Goal: Transaction & Acquisition: Book appointment/travel/reservation

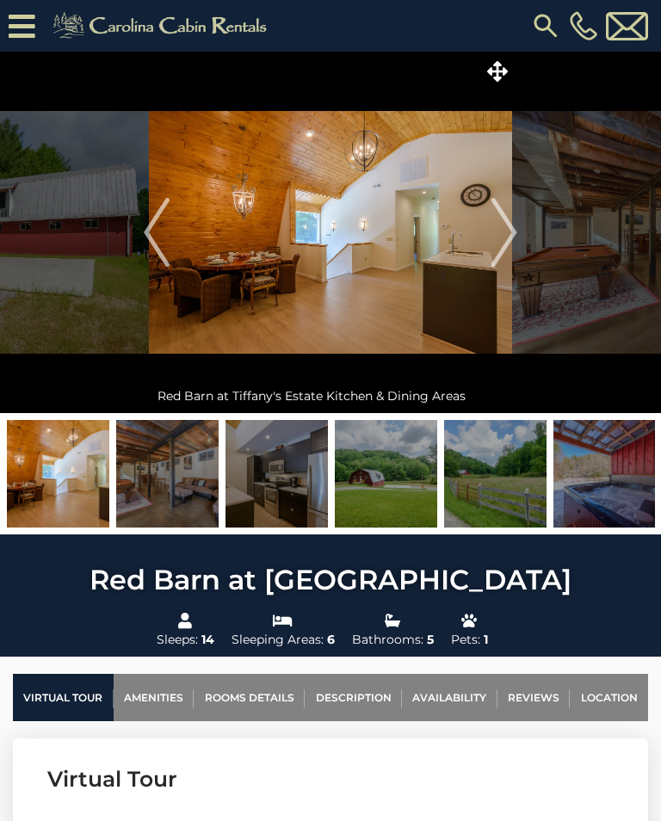
click at [506, 232] on img "Next" at bounding box center [505, 232] width 26 height 69
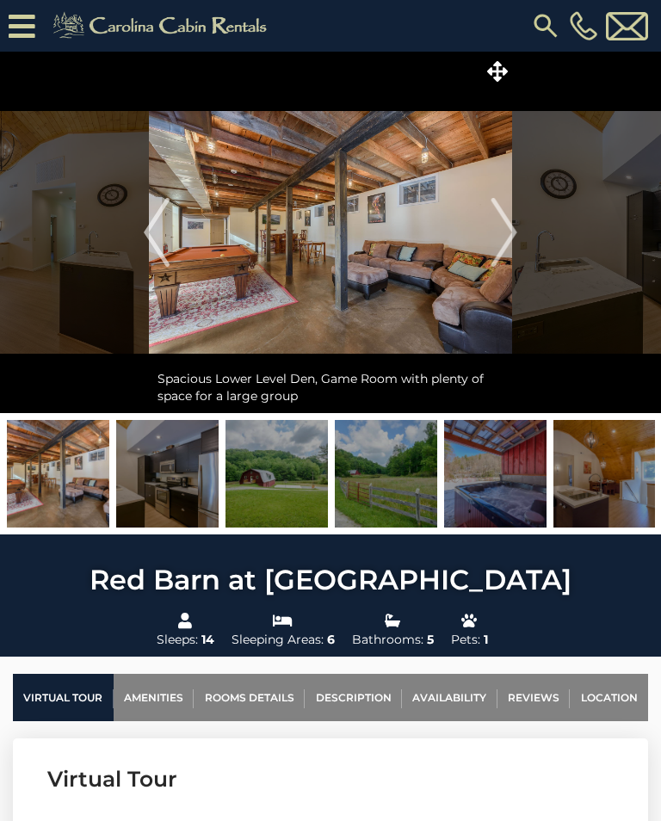
click at [512, 235] on img "Next" at bounding box center [505, 232] width 26 height 69
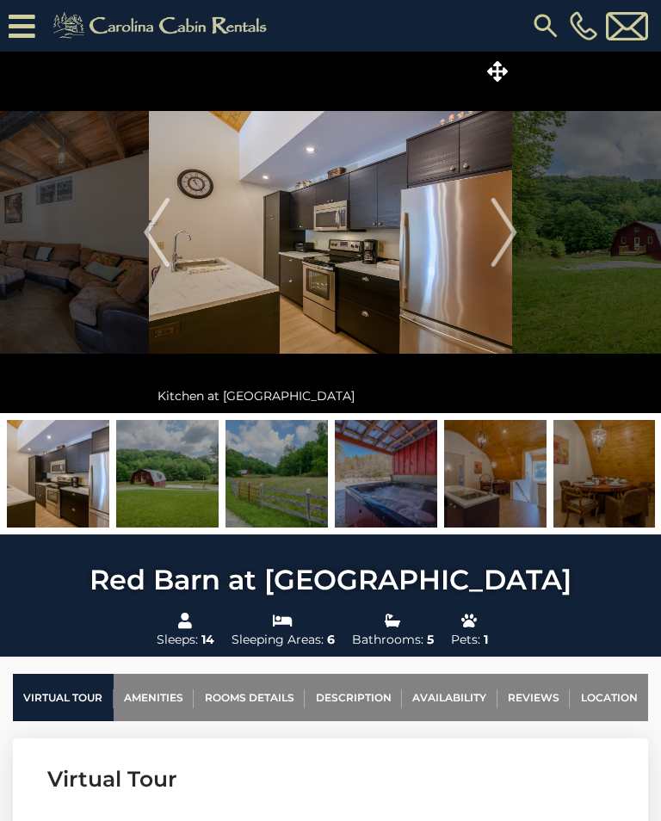
click at [513, 229] on img "Next" at bounding box center [505, 232] width 26 height 69
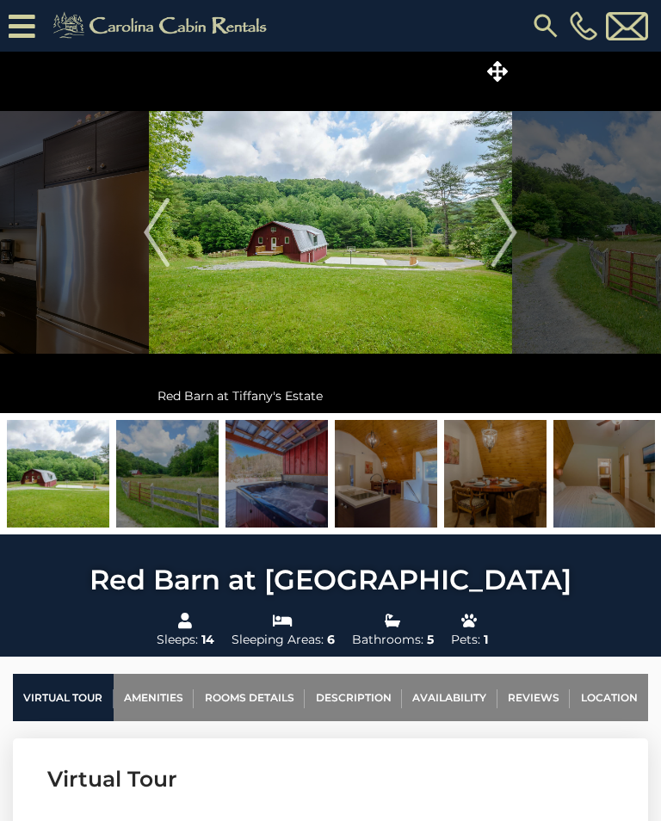
click at [503, 242] on img "Next" at bounding box center [505, 232] width 26 height 69
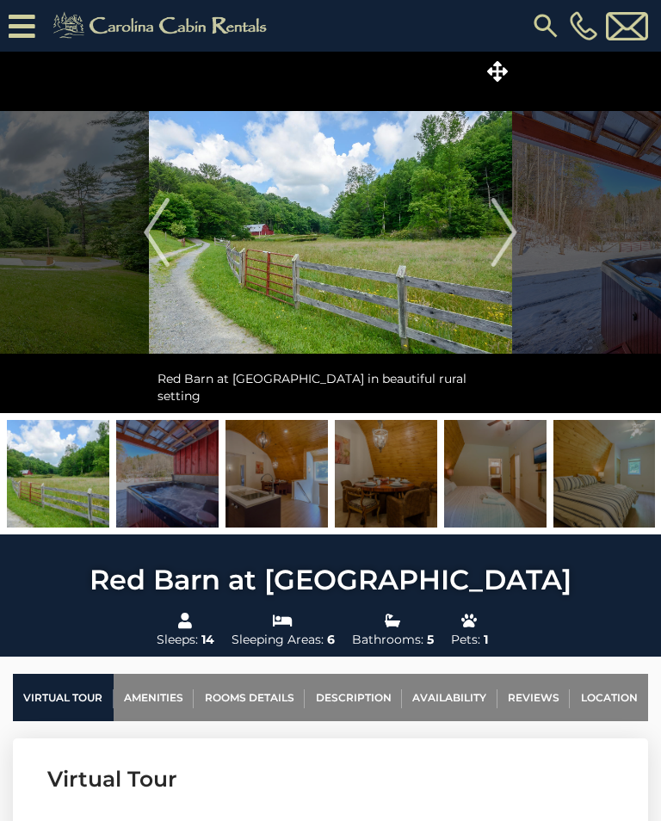
click at [516, 229] on img "Next" at bounding box center [505, 232] width 26 height 69
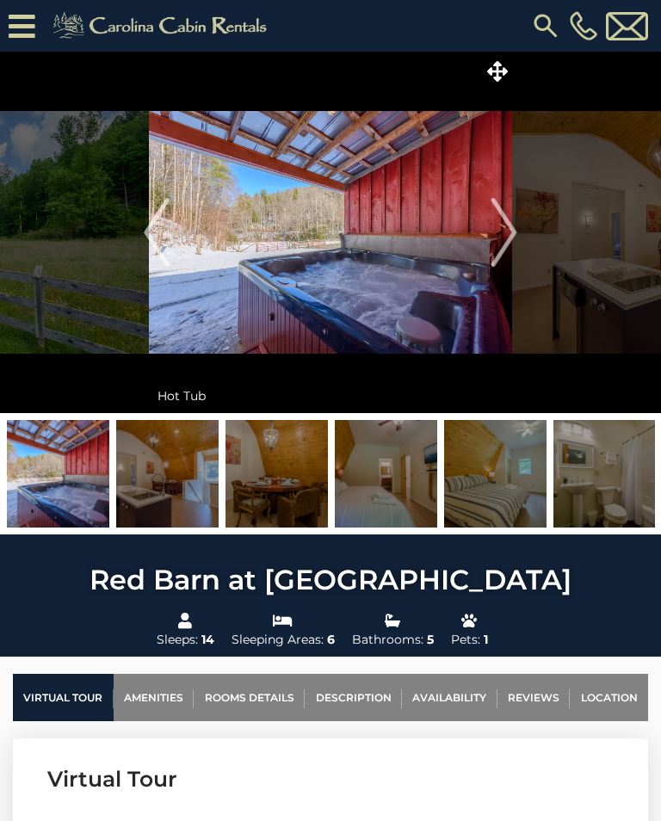
click at [499, 222] on img "Next" at bounding box center [505, 232] width 26 height 69
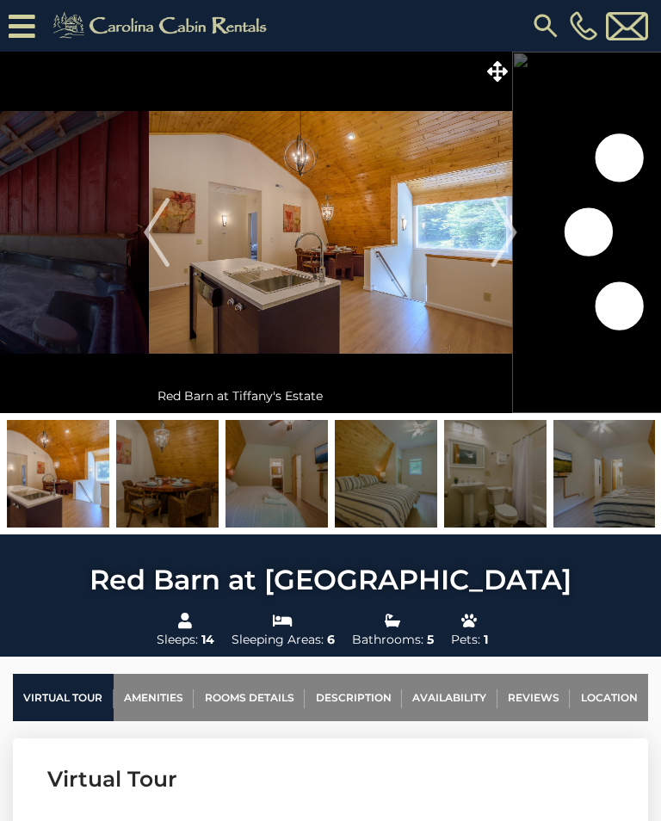
click at [517, 232] on img "Next" at bounding box center [505, 232] width 26 height 69
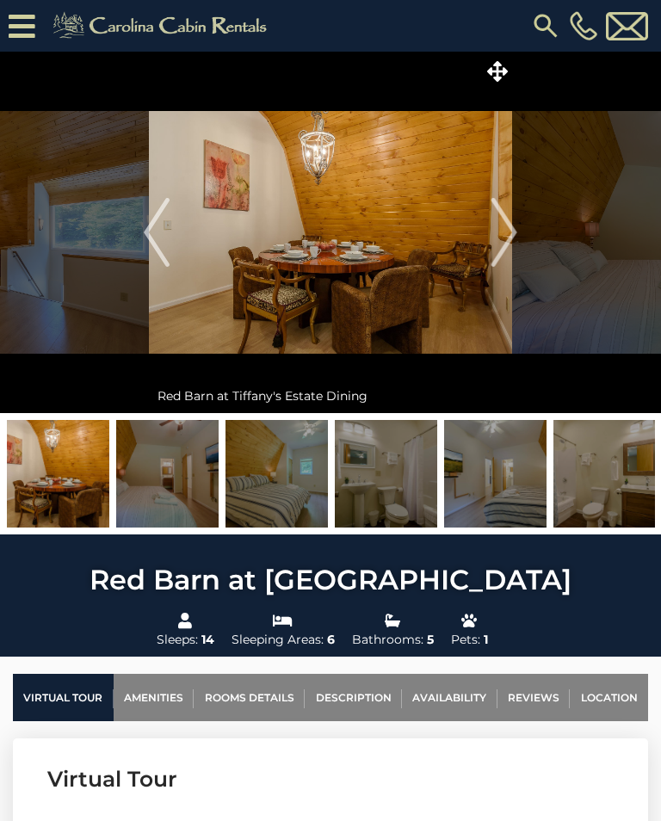
click at [150, 228] on img "Previous" at bounding box center [157, 232] width 26 height 69
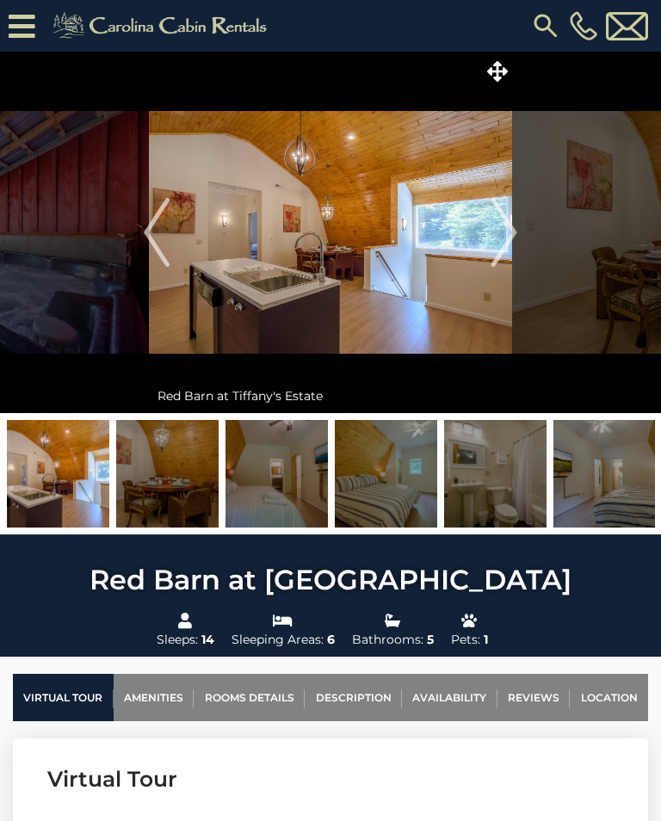
click at [503, 235] on img "Next" at bounding box center [505, 232] width 26 height 69
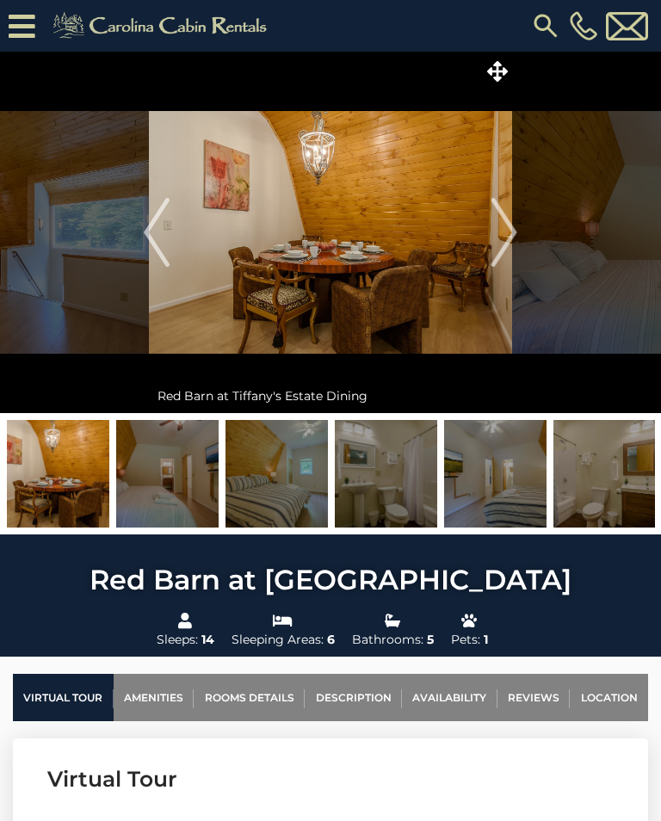
click at [499, 251] on img "Next" at bounding box center [505, 232] width 26 height 69
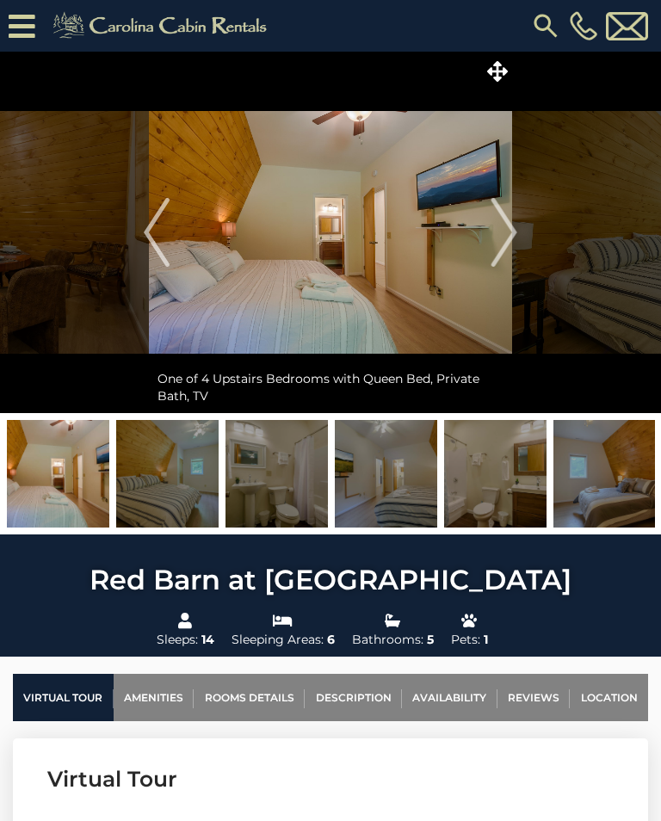
click at [517, 245] on img "Next" at bounding box center [505, 232] width 26 height 69
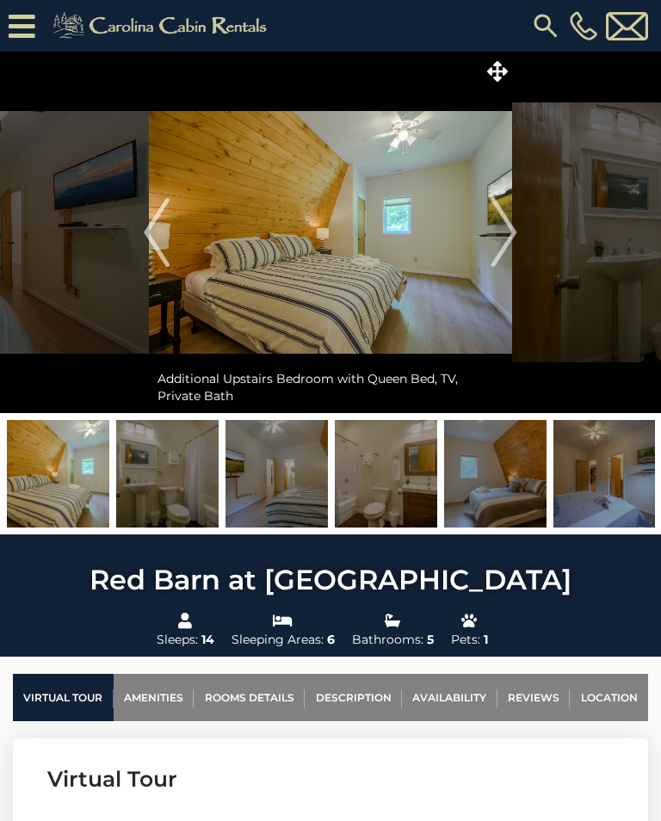
click at [517, 239] on img "Next" at bounding box center [505, 232] width 26 height 69
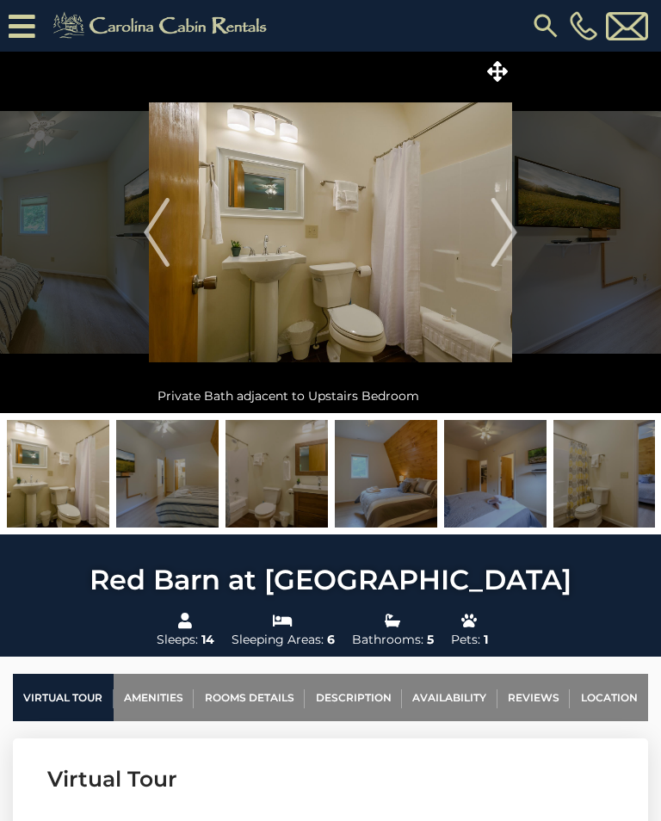
click at [508, 237] on img "Next" at bounding box center [505, 232] width 26 height 69
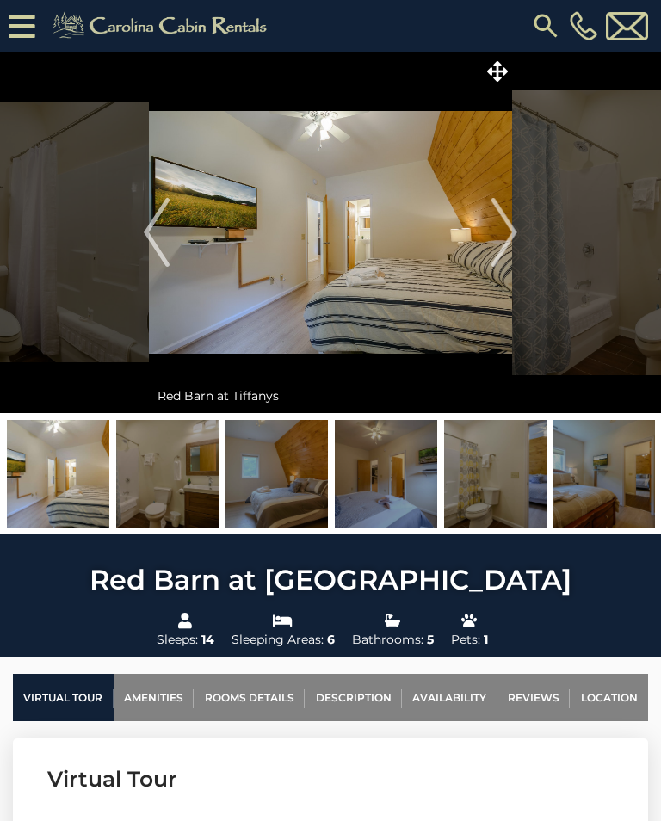
click at [501, 238] on img "Next" at bounding box center [505, 232] width 26 height 69
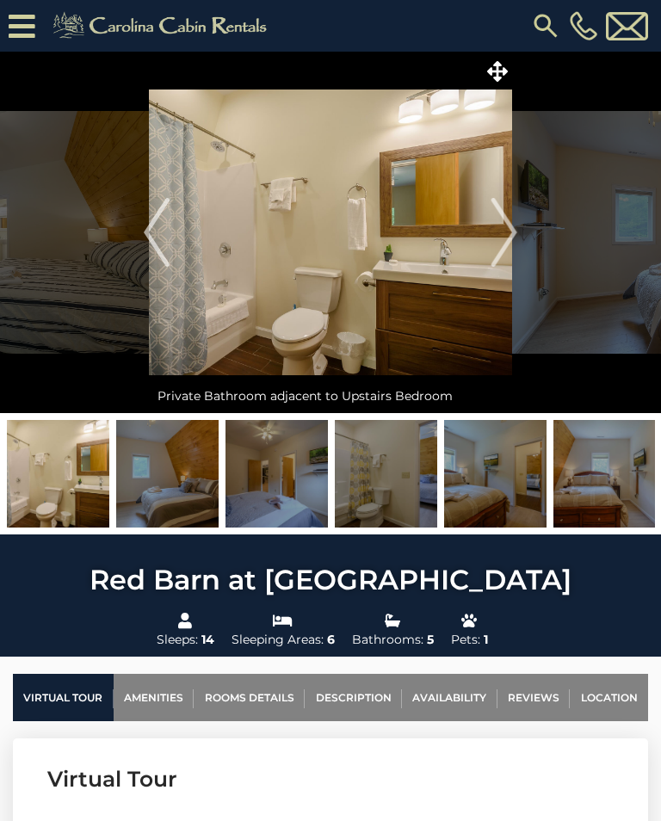
click at [510, 237] on img "Next" at bounding box center [505, 232] width 26 height 69
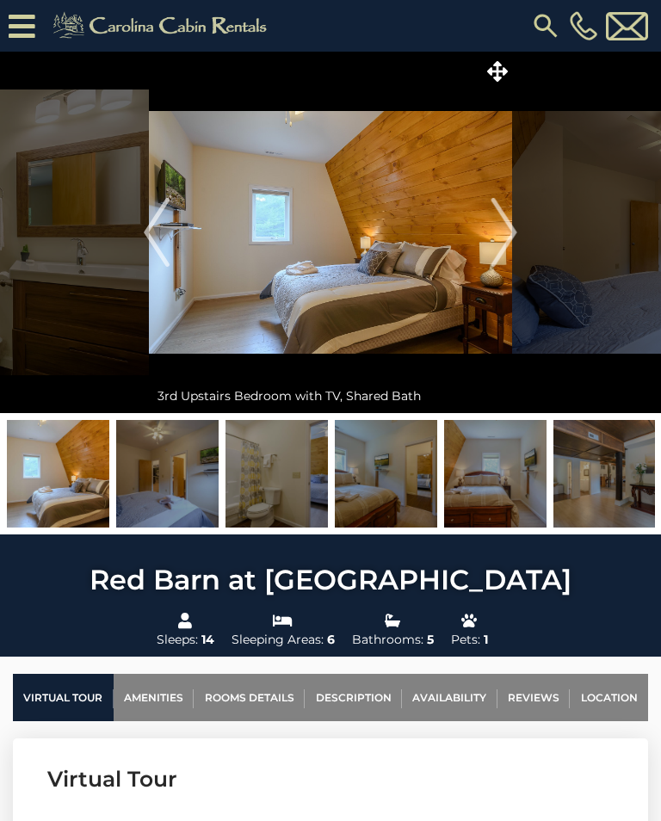
click at [500, 243] on img "Next" at bounding box center [505, 232] width 26 height 69
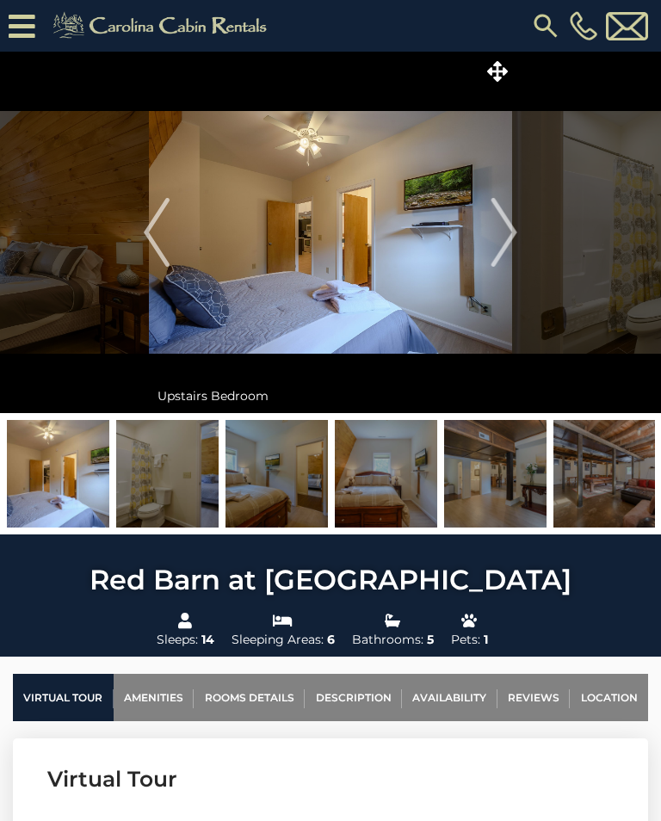
click at [502, 256] on img "Next" at bounding box center [505, 232] width 26 height 69
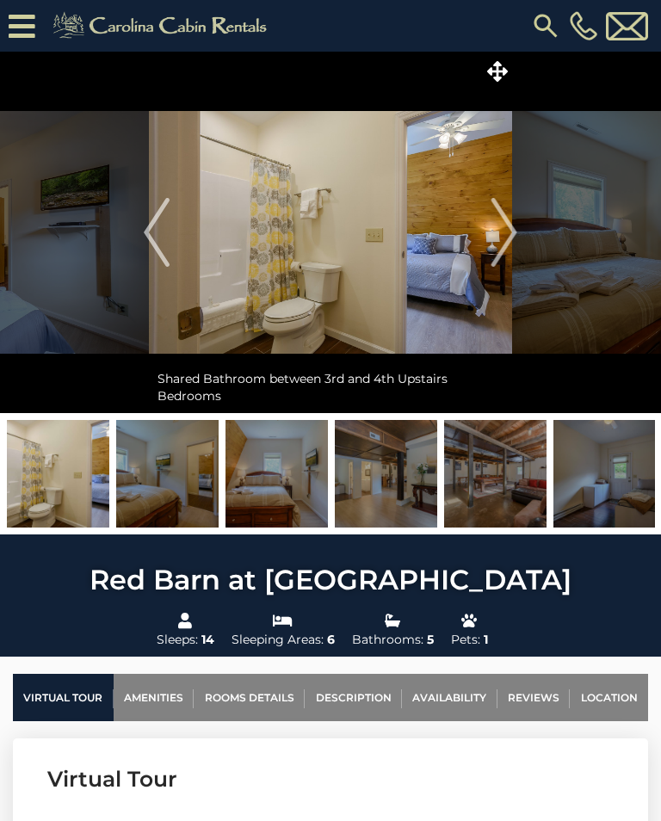
click at [514, 231] on img "Next" at bounding box center [505, 232] width 26 height 69
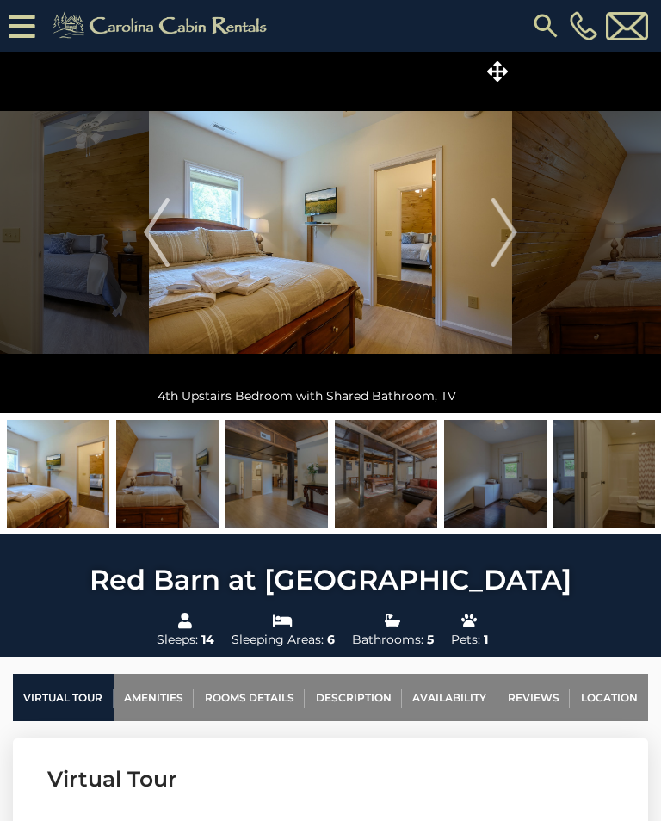
click at [514, 222] on img "Next" at bounding box center [505, 232] width 26 height 69
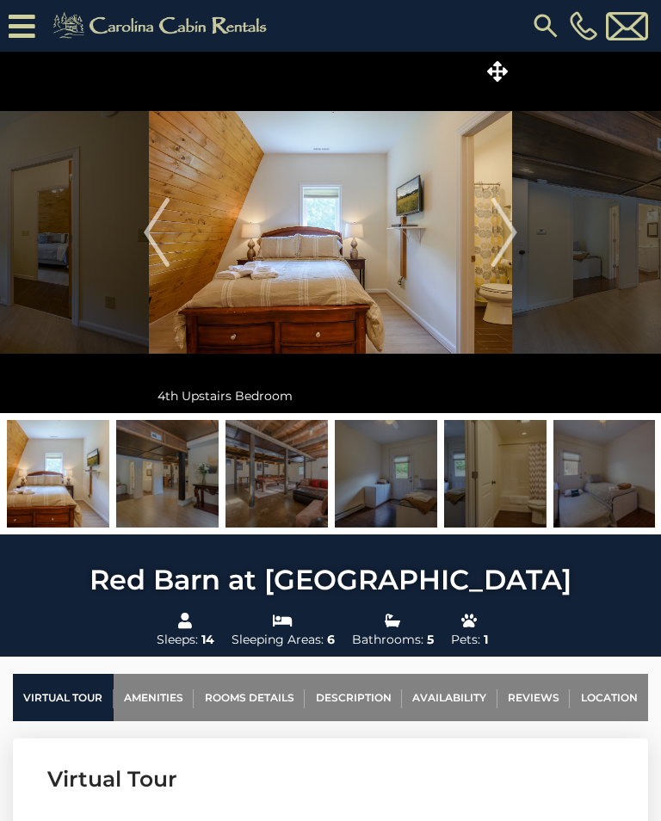
click at [486, 256] on img at bounding box center [330, 233] width 363 height 362
click at [496, 214] on img "Next" at bounding box center [505, 232] width 26 height 69
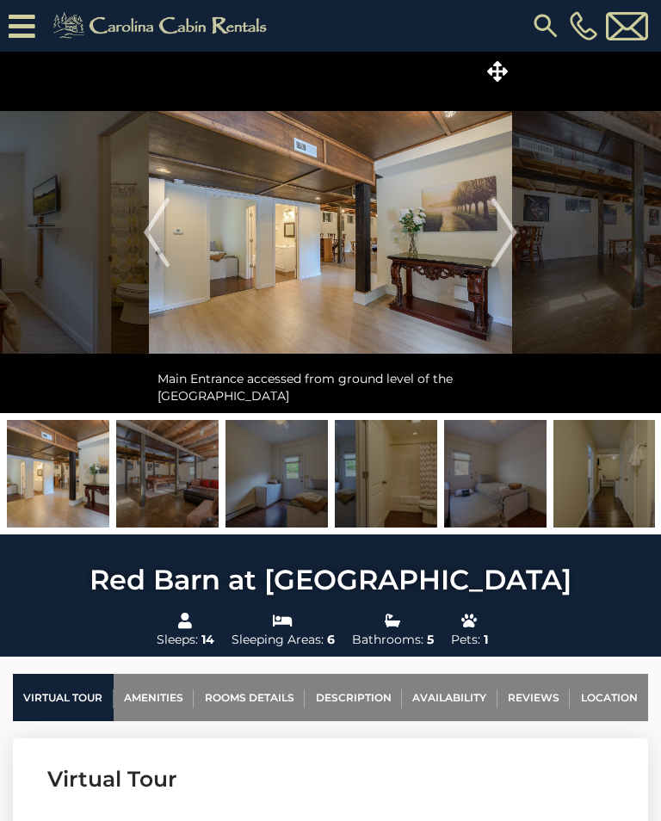
click at [504, 231] on img "Next" at bounding box center [505, 232] width 26 height 69
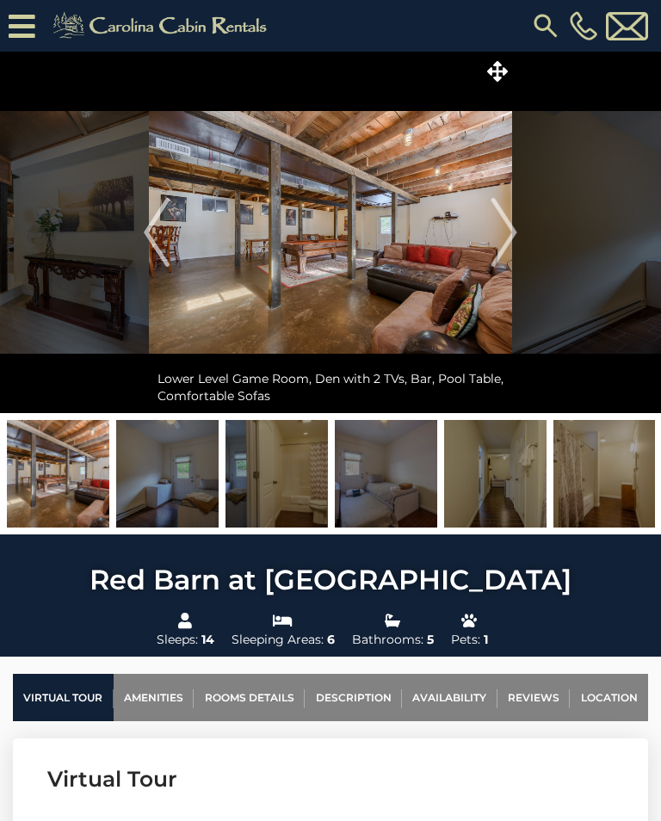
click at [501, 232] on img "Next" at bounding box center [505, 232] width 26 height 69
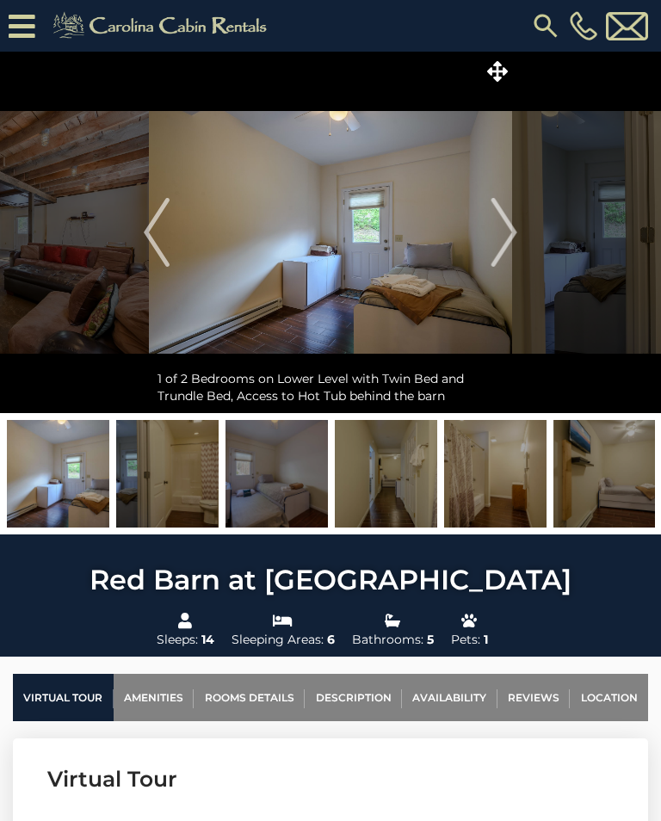
click at [515, 239] on img "Next" at bounding box center [505, 232] width 26 height 69
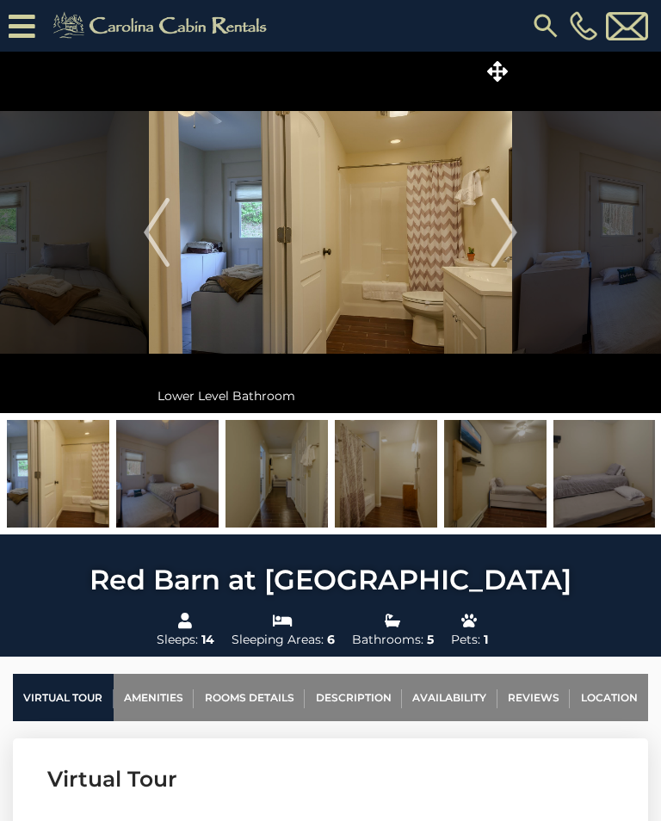
click at [504, 242] on img "Next" at bounding box center [505, 232] width 26 height 69
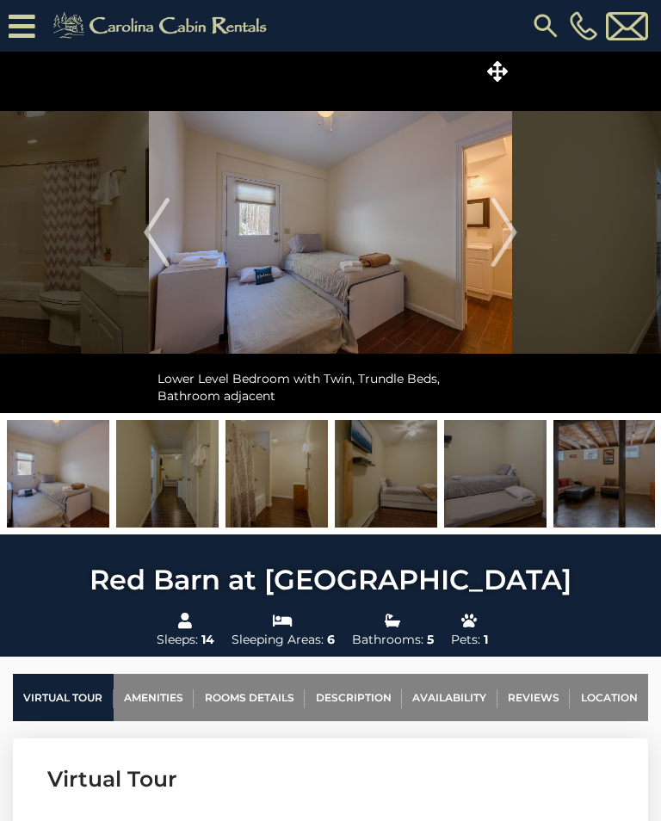
click at [512, 226] on img "Next" at bounding box center [505, 232] width 26 height 69
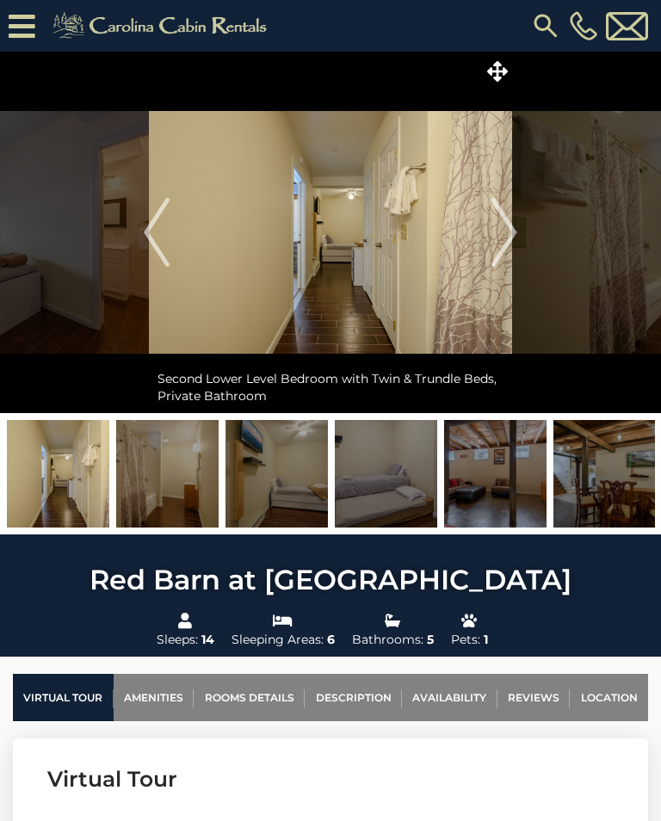
click at [512, 226] on img "Next" at bounding box center [505, 232] width 26 height 69
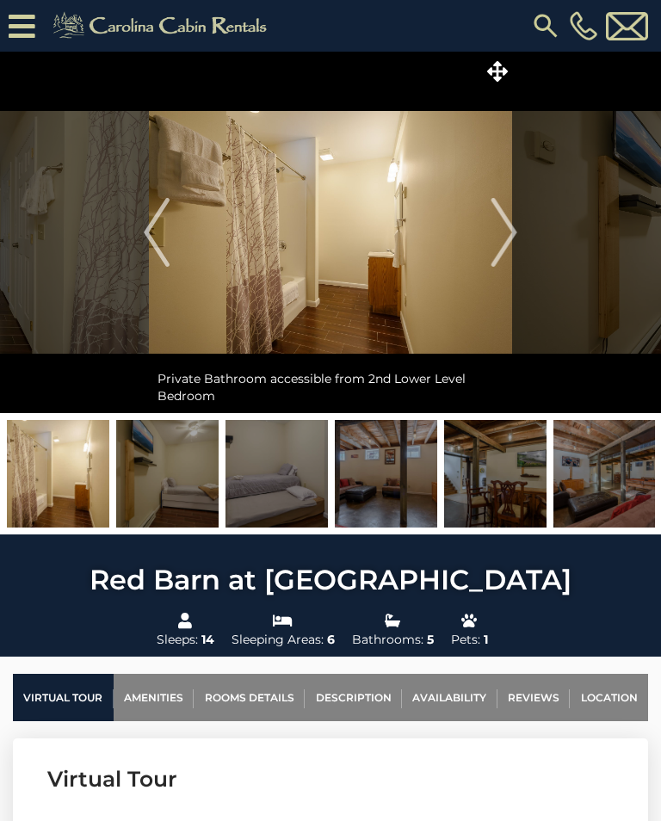
click at [513, 230] on img "Next" at bounding box center [505, 232] width 26 height 69
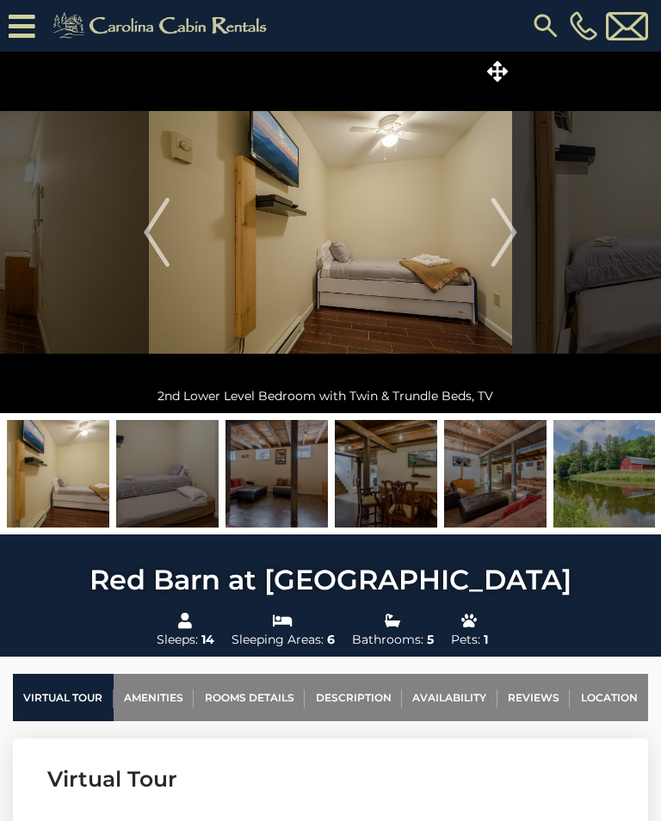
click at [516, 214] on img "Next" at bounding box center [505, 232] width 26 height 69
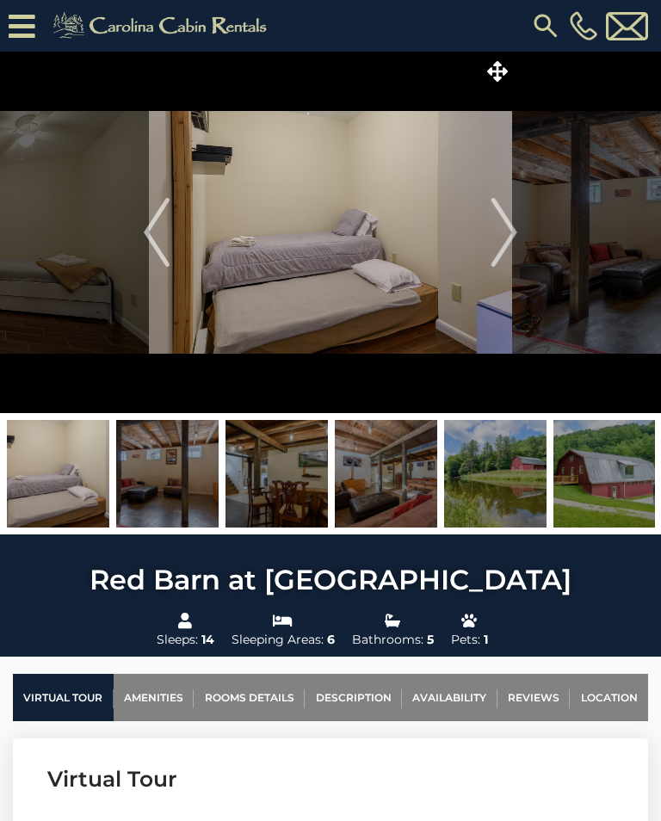
click at [516, 220] on img "Next" at bounding box center [505, 232] width 26 height 69
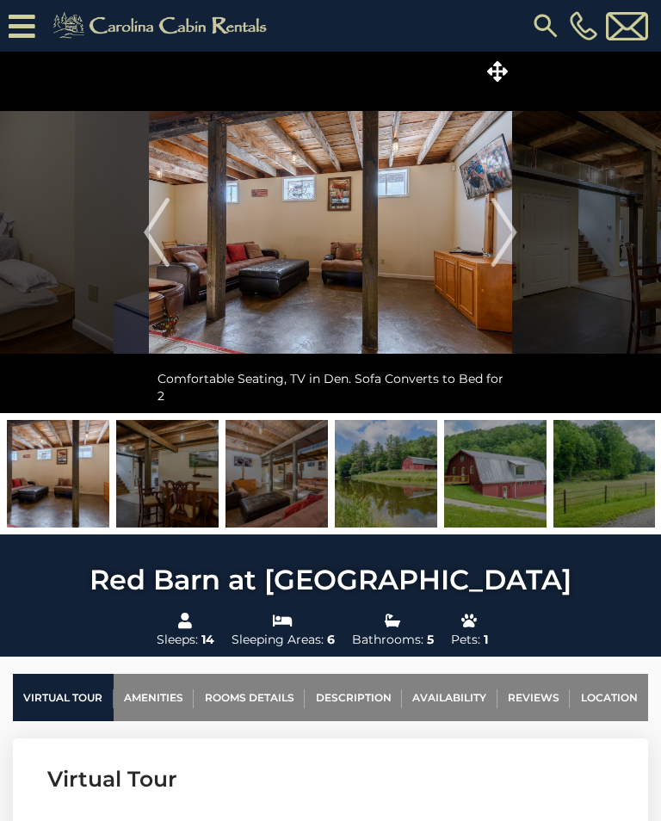
click at [512, 221] on img "Next" at bounding box center [505, 232] width 26 height 69
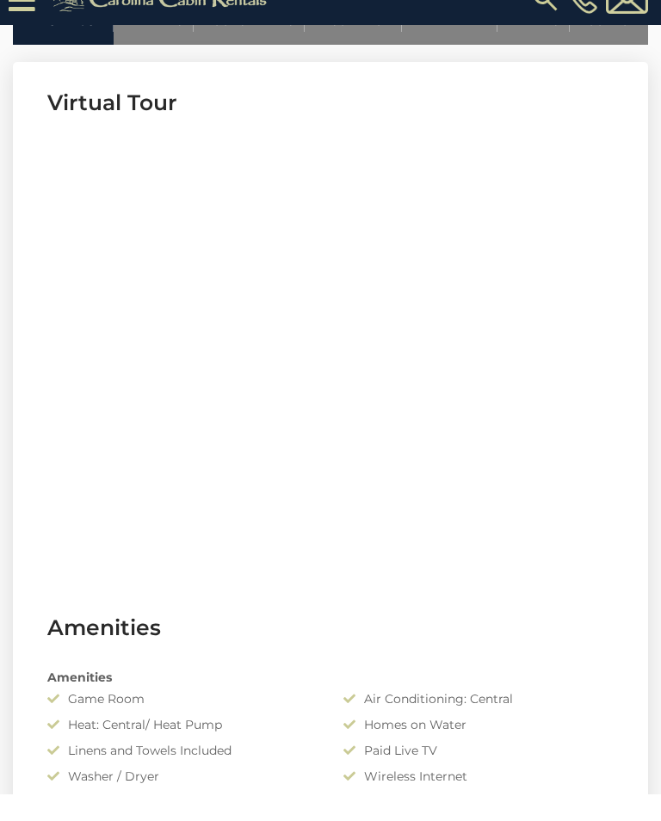
scroll to position [711, 0]
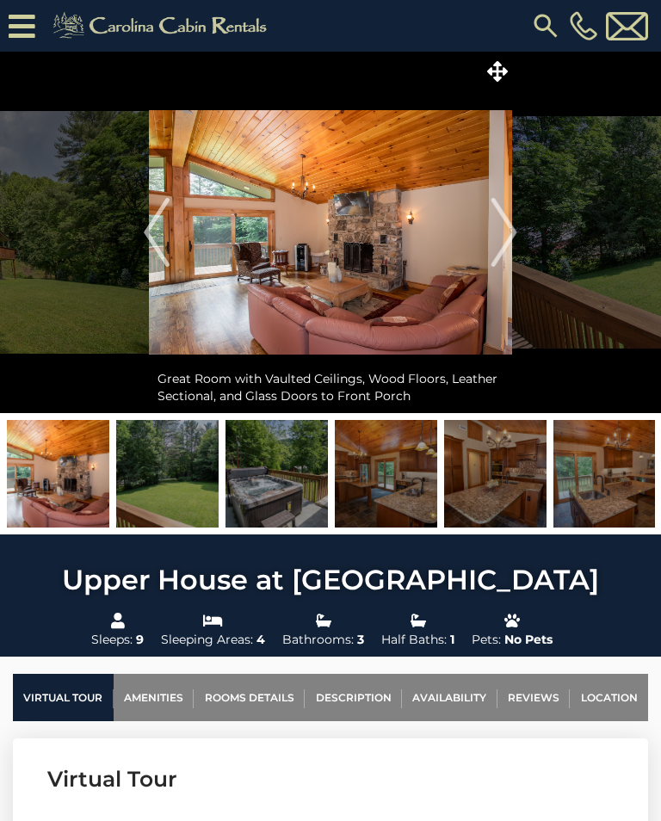
click at [498, 231] on img "Next" at bounding box center [505, 232] width 26 height 69
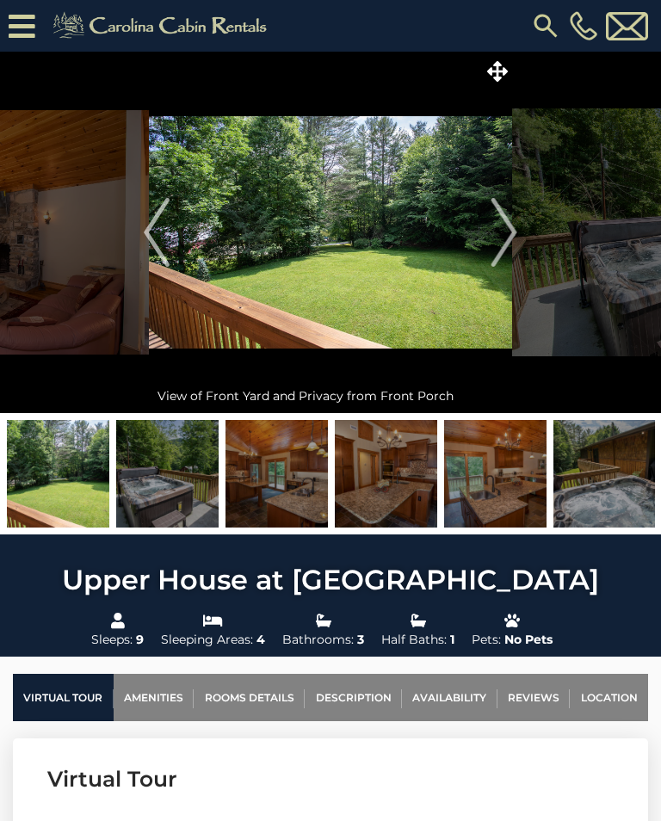
click at [505, 241] on img "Next" at bounding box center [505, 232] width 26 height 69
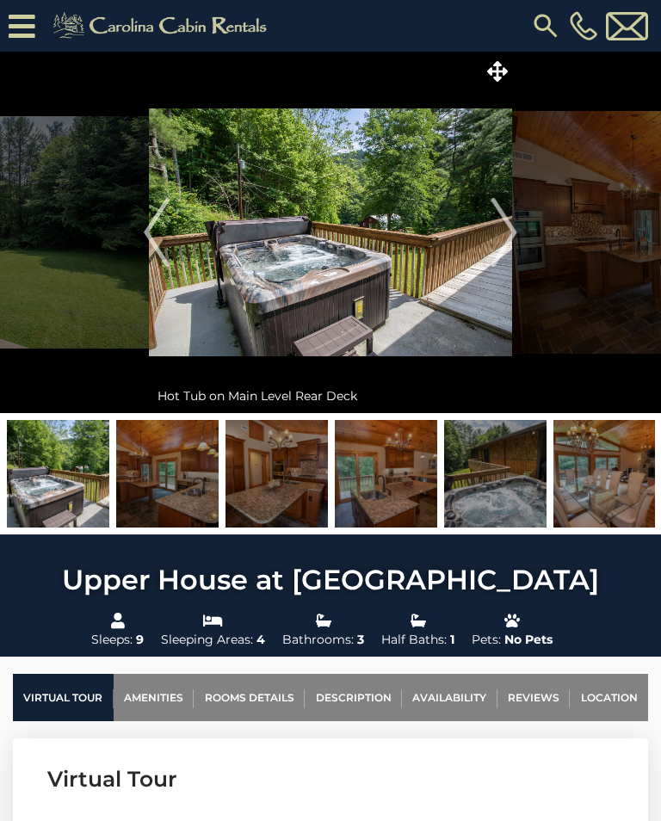
click at [510, 239] on img "Next" at bounding box center [505, 232] width 26 height 69
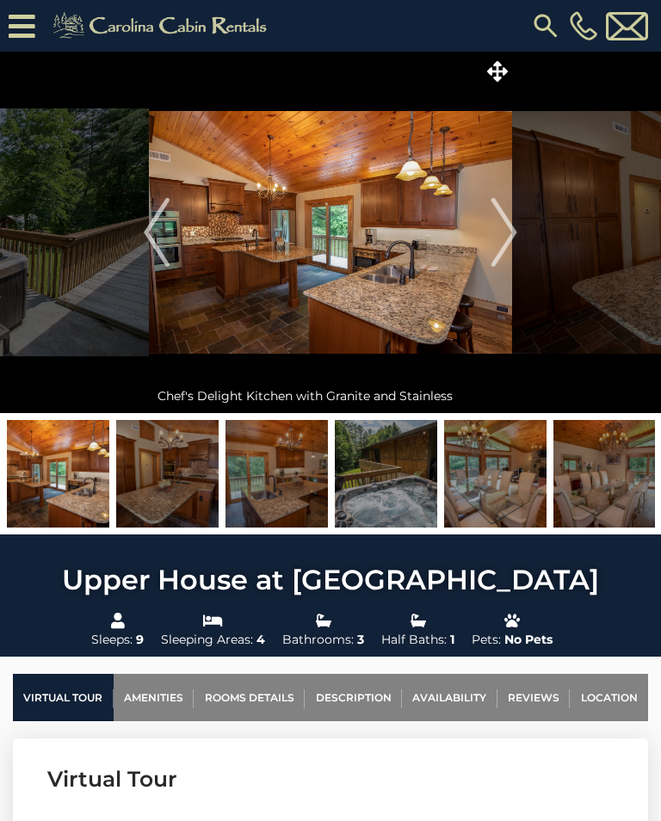
click at [515, 228] on img "Next" at bounding box center [505, 232] width 26 height 69
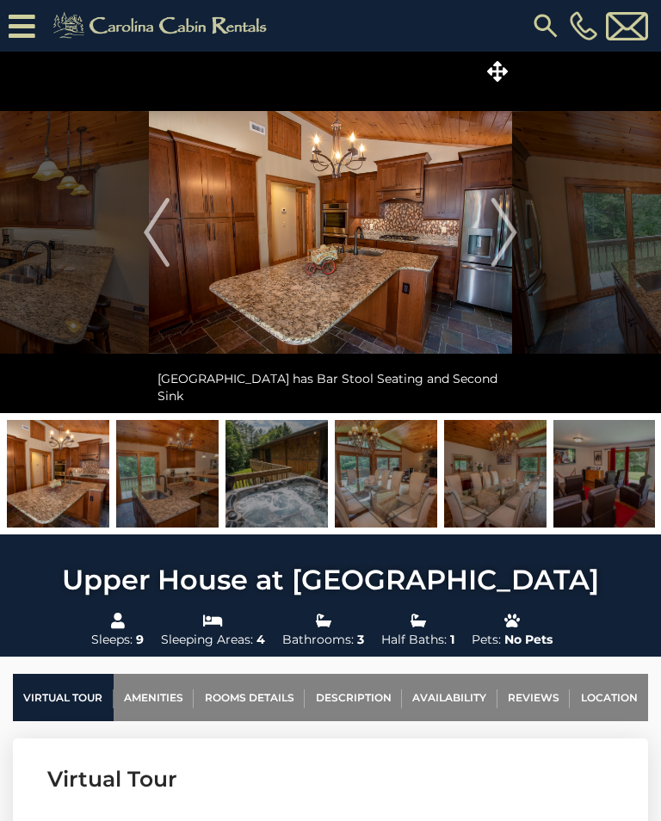
click at [506, 231] on img "Next" at bounding box center [505, 232] width 26 height 69
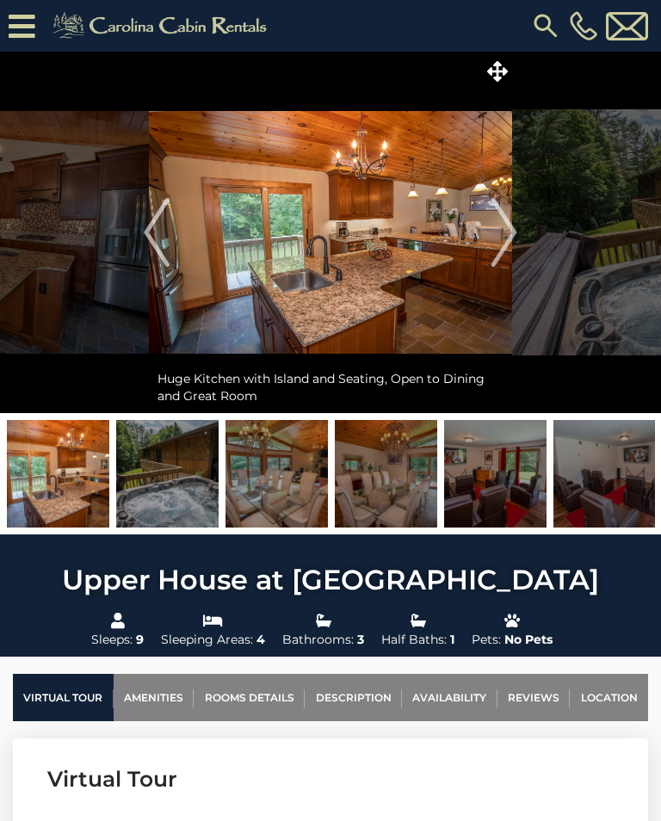
click at [511, 241] on img "Next" at bounding box center [505, 232] width 26 height 69
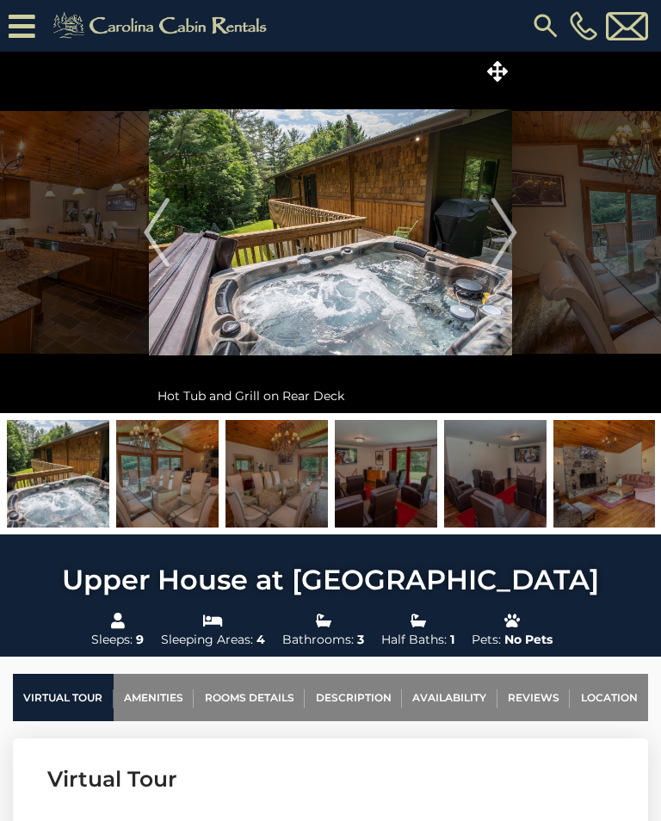
click at [506, 239] on img "Next" at bounding box center [505, 232] width 26 height 69
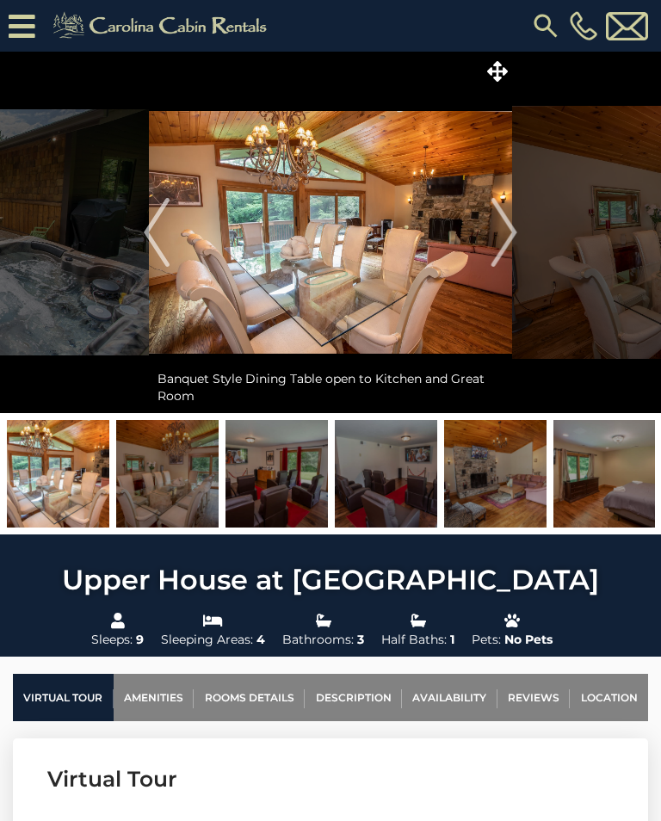
click at [505, 239] on img "Next" at bounding box center [505, 232] width 26 height 69
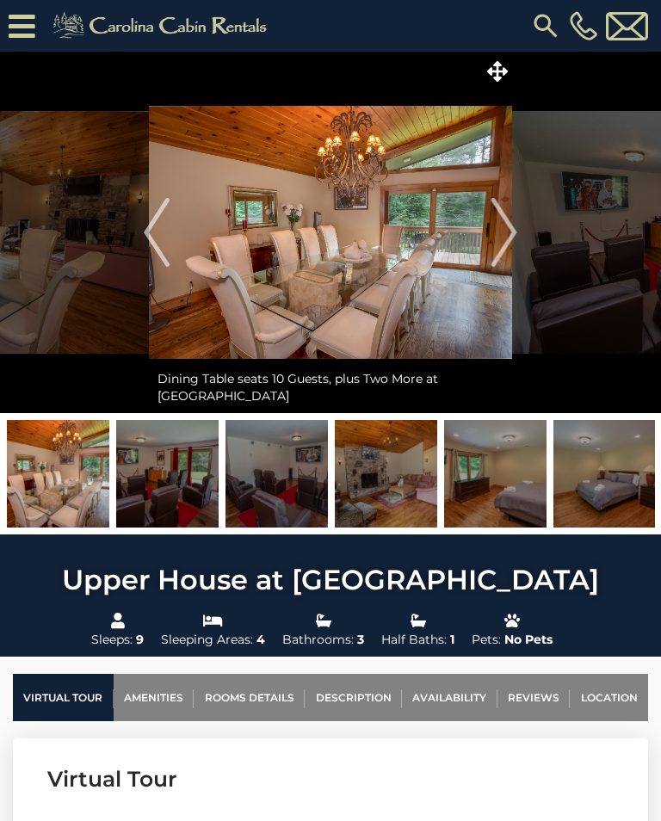
click at [501, 238] on img "Next" at bounding box center [505, 232] width 26 height 69
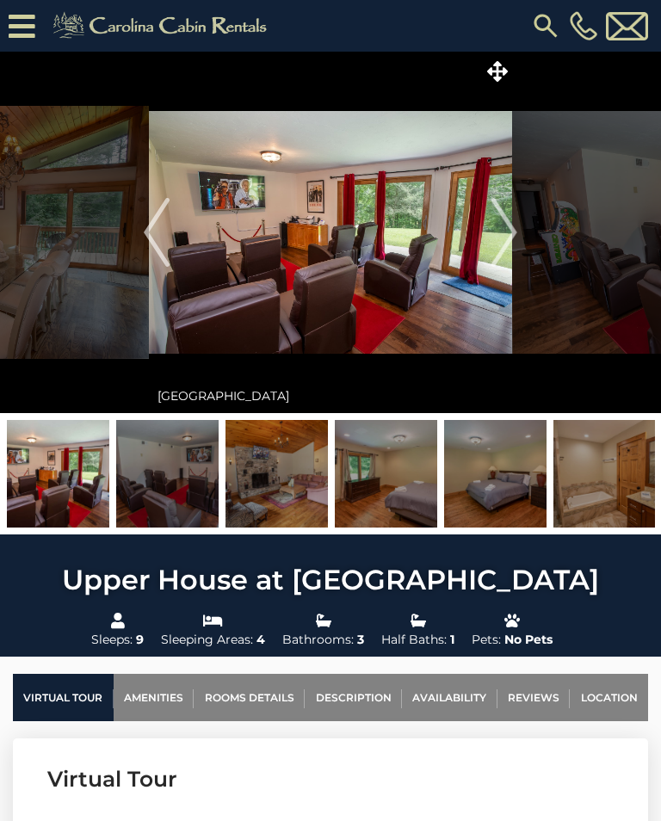
click at [505, 226] on img "Next" at bounding box center [505, 232] width 26 height 69
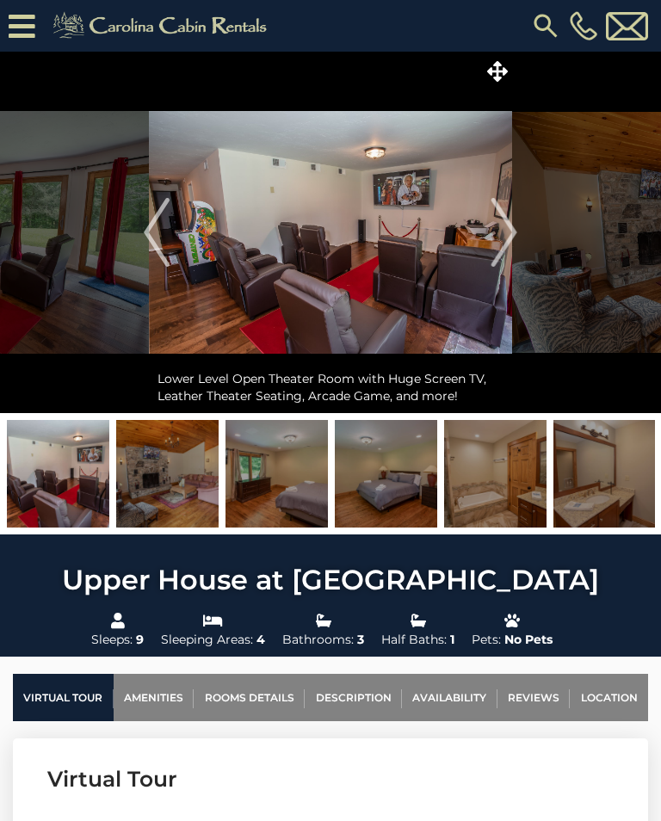
click at [497, 234] on img "Next" at bounding box center [505, 232] width 26 height 69
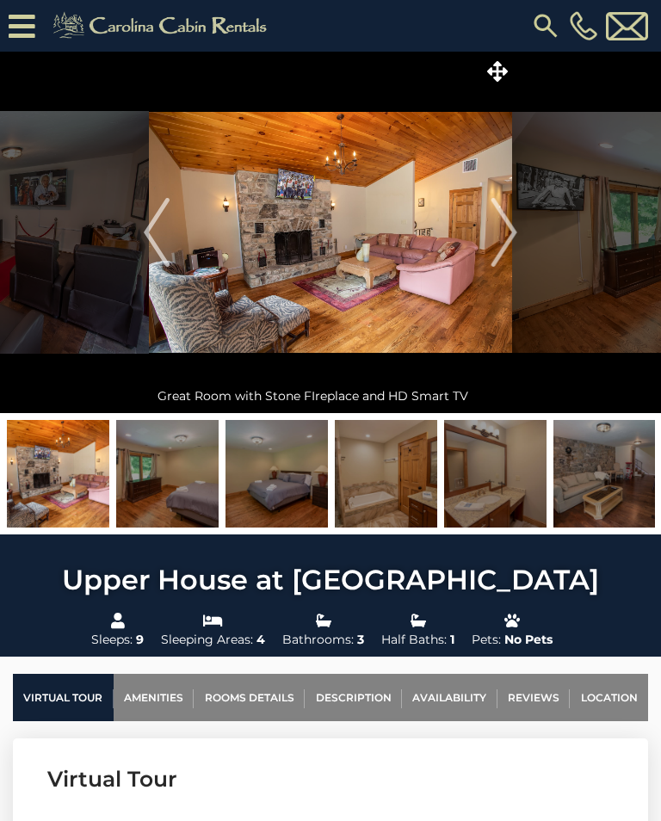
click at [509, 223] on img "Next" at bounding box center [505, 232] width 26 height 69
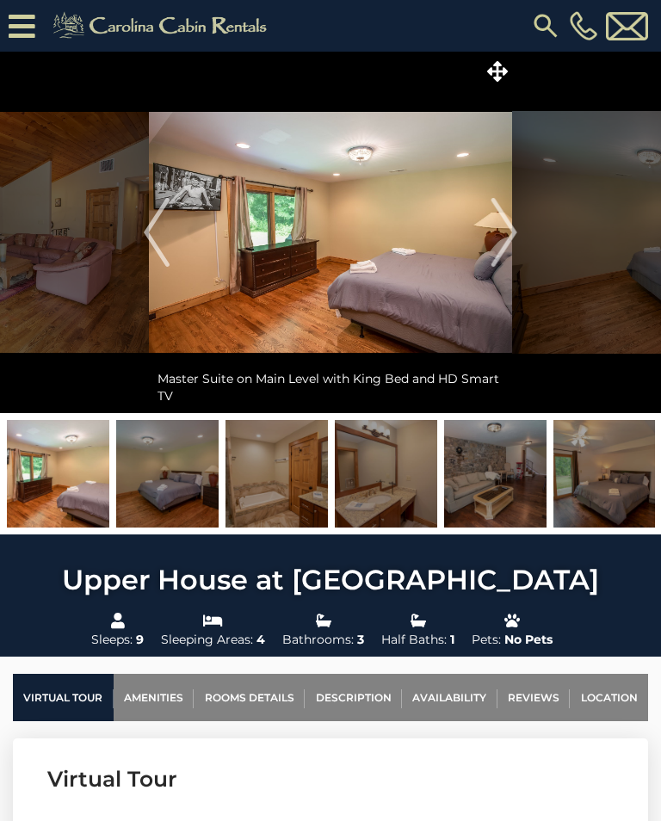
click at [491, 235] on button "Next" at bounding box center [505, 233] width 28 height 362
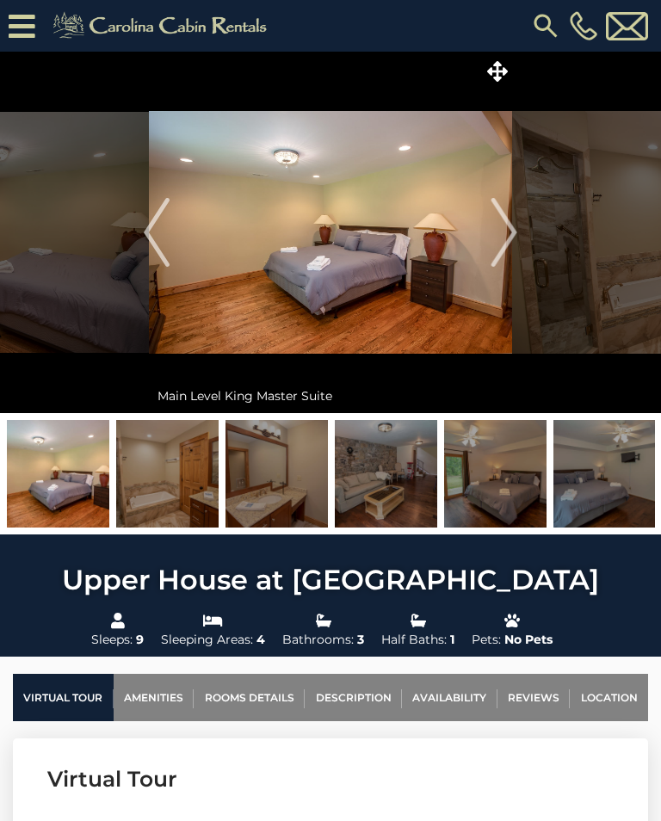
click at [498, 250] on img "Next" at bounding box center [505, 232] width 26 height 69
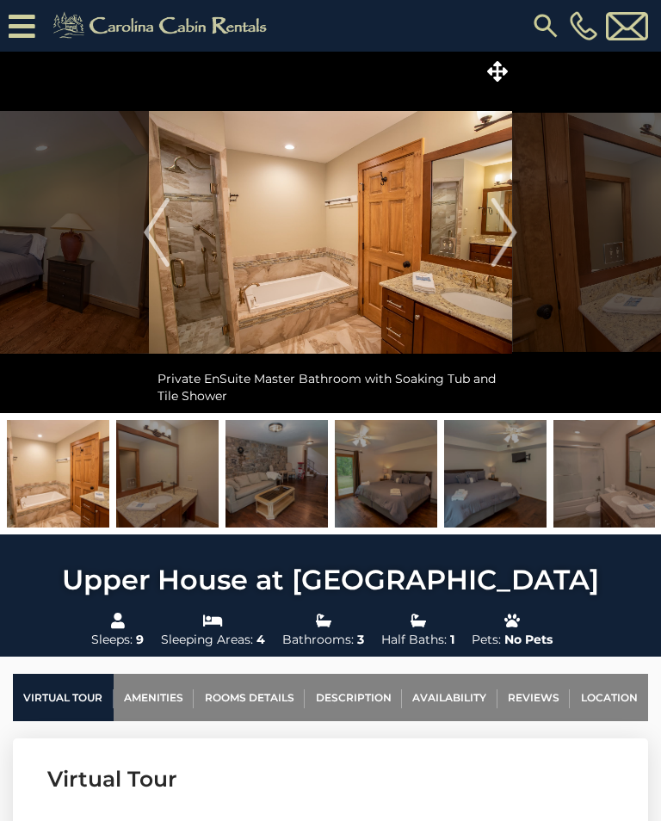
click at [495, 253] on img "Next" at bounding box center [505, 232] width 26 height 69
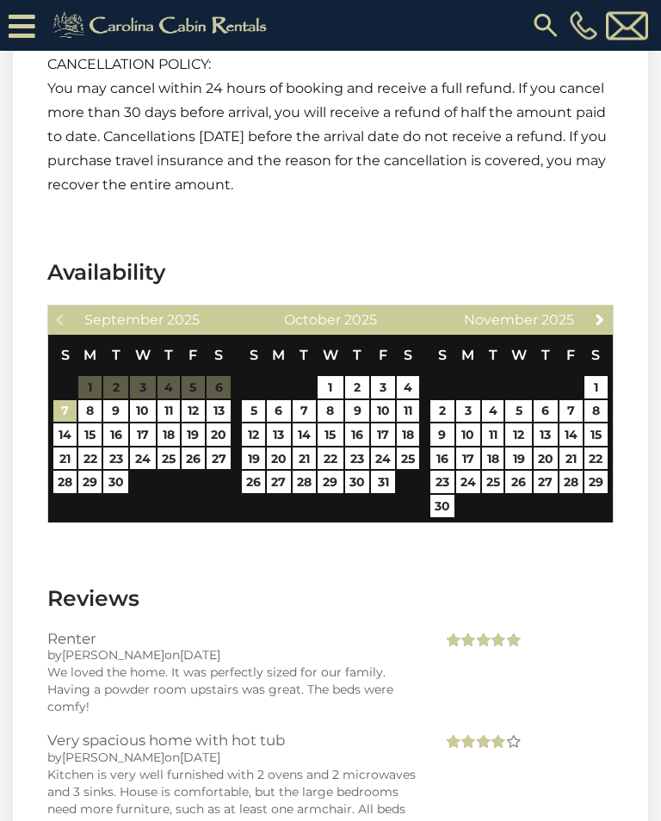
scroll to position [4383, 0]
click at [601, 319] on span "Next" at bounding box center [600, 320] width 14 height 14
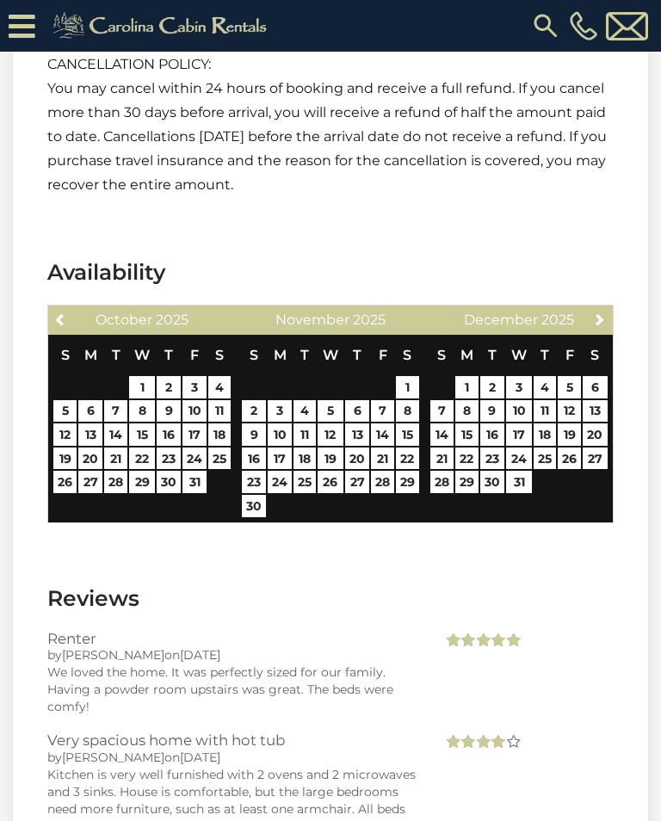
click at [607, 313] on span "Next" at bounding box center [600, 320] width 14 height 14
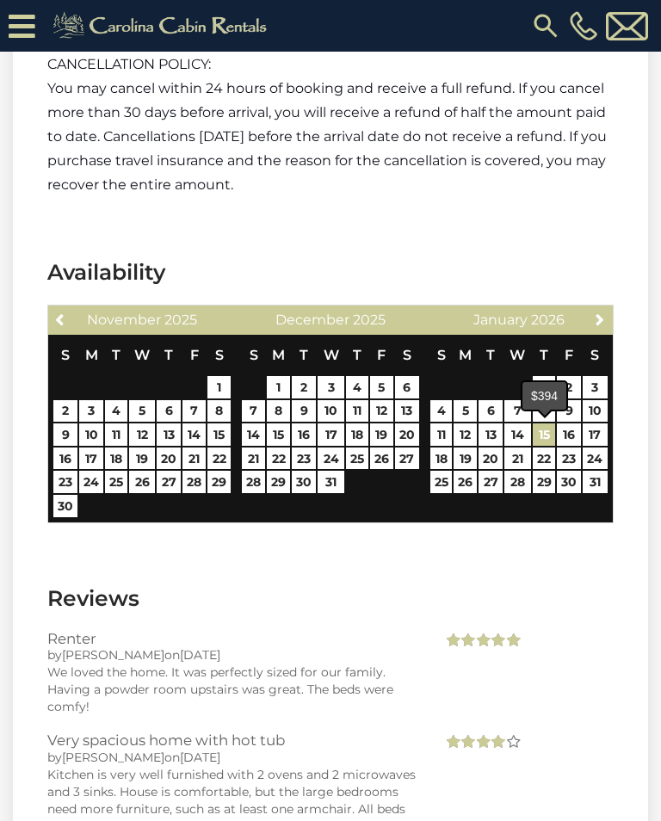
click at [548, 437] on link "15" at bounding box center [544, 435] width 23 height 22
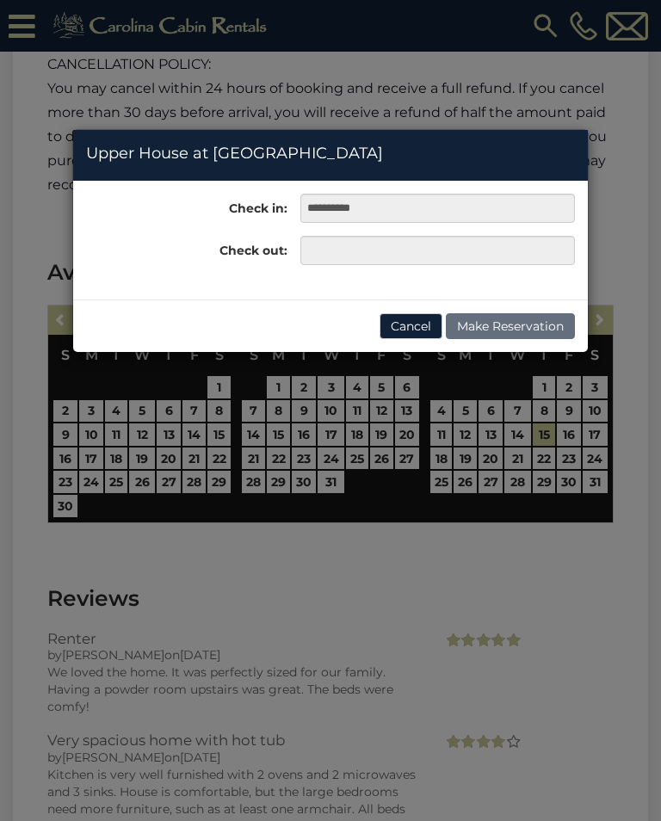
click at [469, 455] on div "**********" at bounding box center [330, 410] width 661 height 821
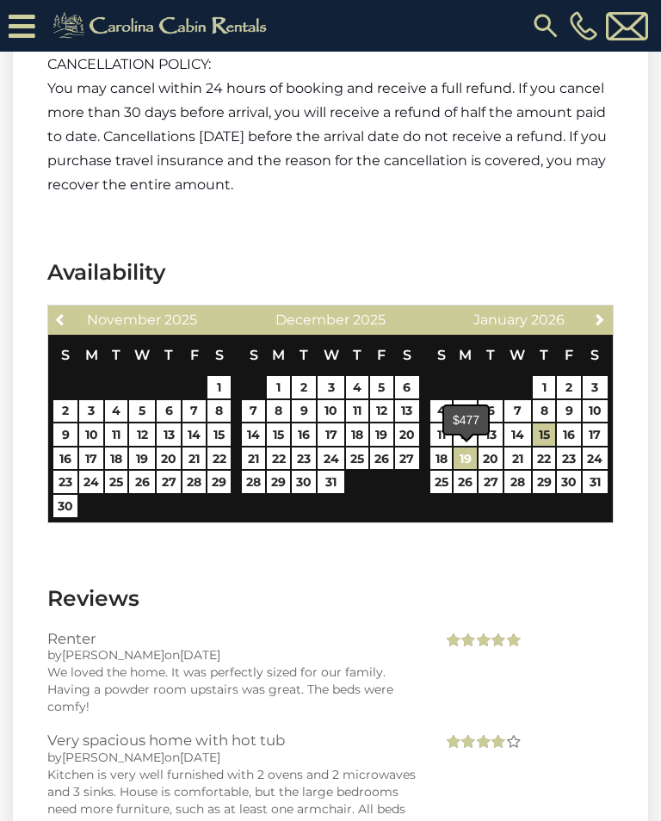
click at [468, 458] on link "19" at bounding box center [465, 459] width 23 height 22
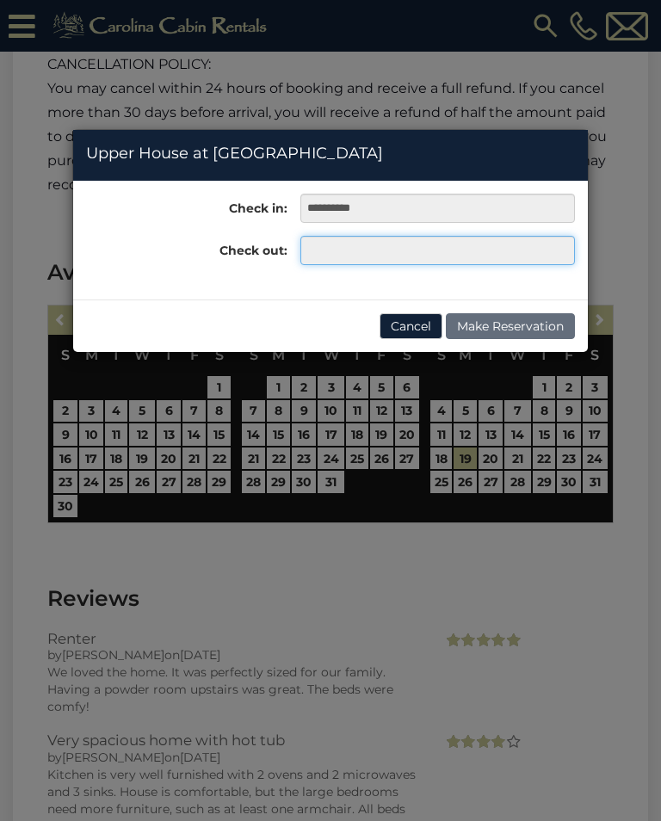
click at [320, 244] on input "text" at bounding box center [438, 250] width 275 height 29
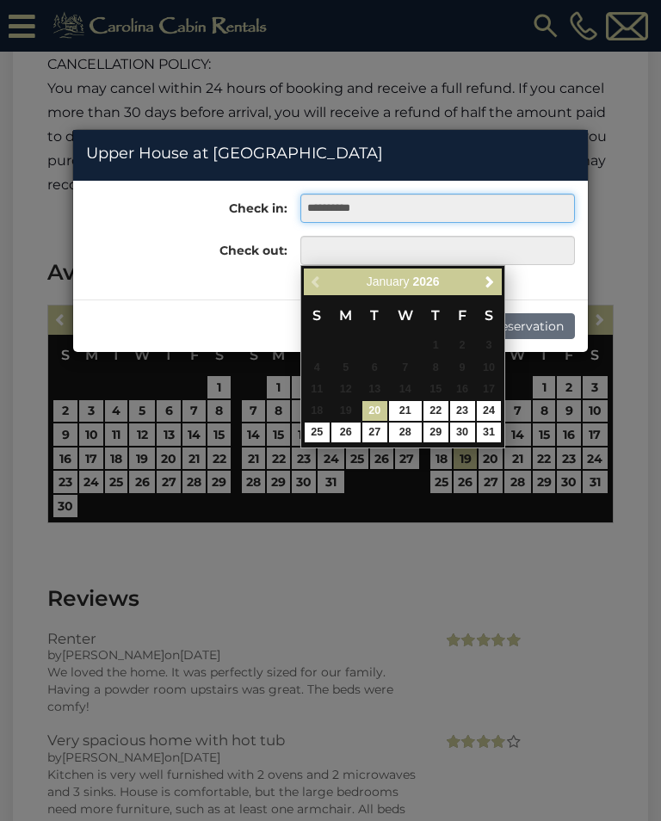
click at [359, 195] on input "**********" at bounding box center [438, 208] width 275 height 29
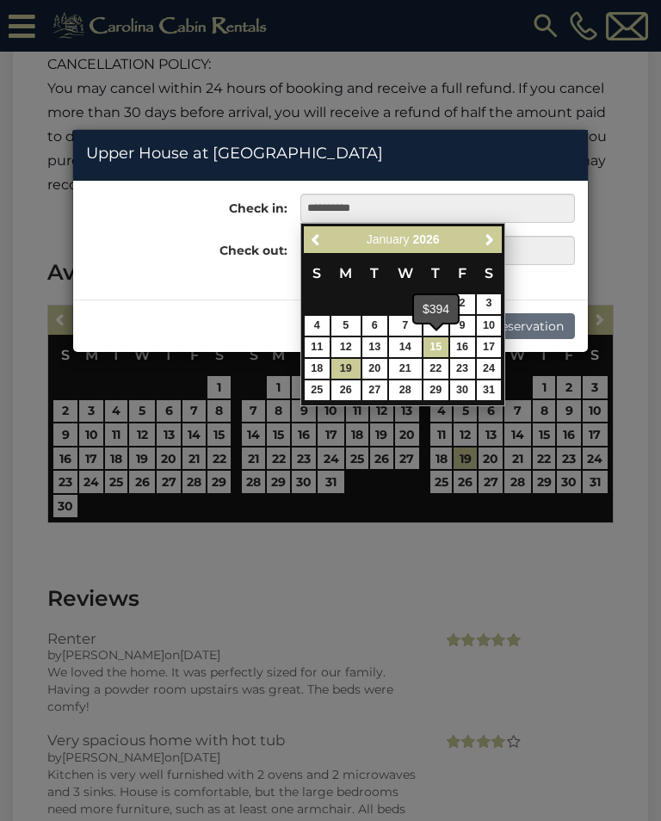
click at [441, 346] on link "15" at bounding box center [436, 348] width 25 height 20
type input "**********"
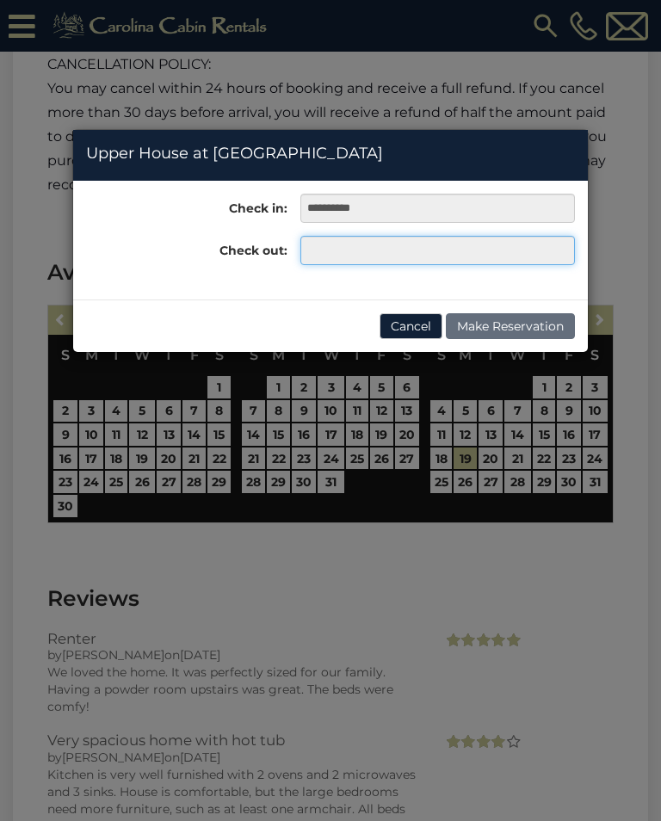
click at [339, 245] on input "text" at bounding box center [438, 250] width 275 height 29
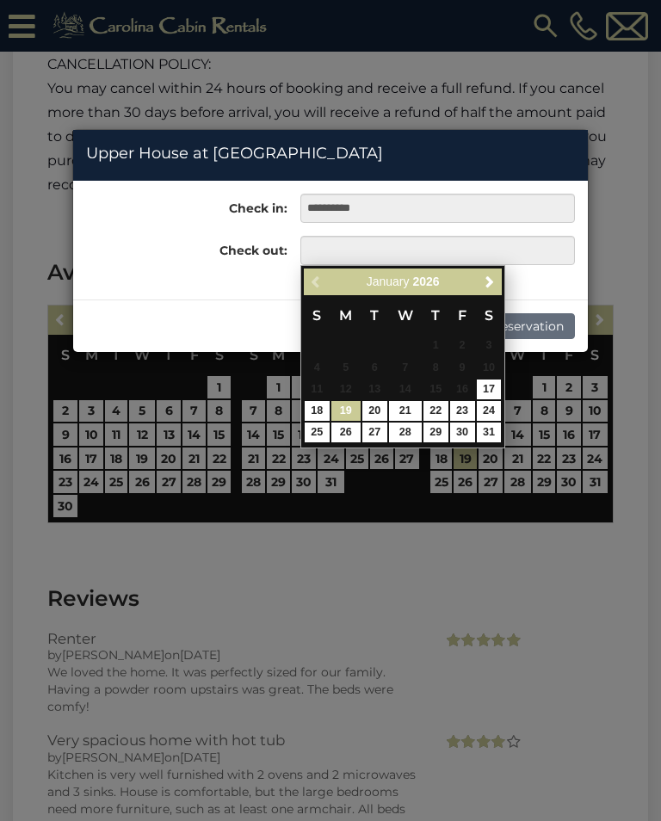
click at [344, 405] on link "19" at bounding box center [346, 411] width 29 height 20
type input "**********"
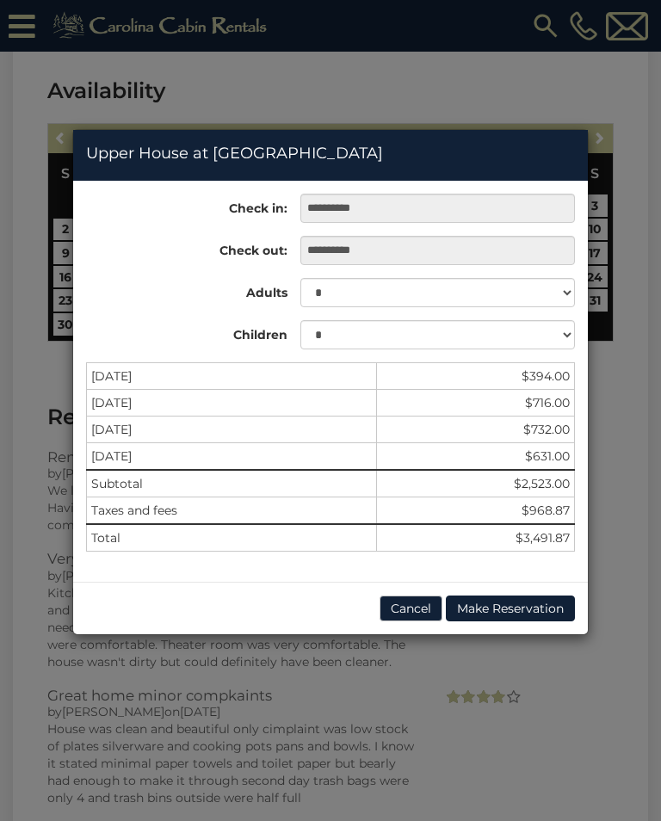
scroll to position [4535, 0]
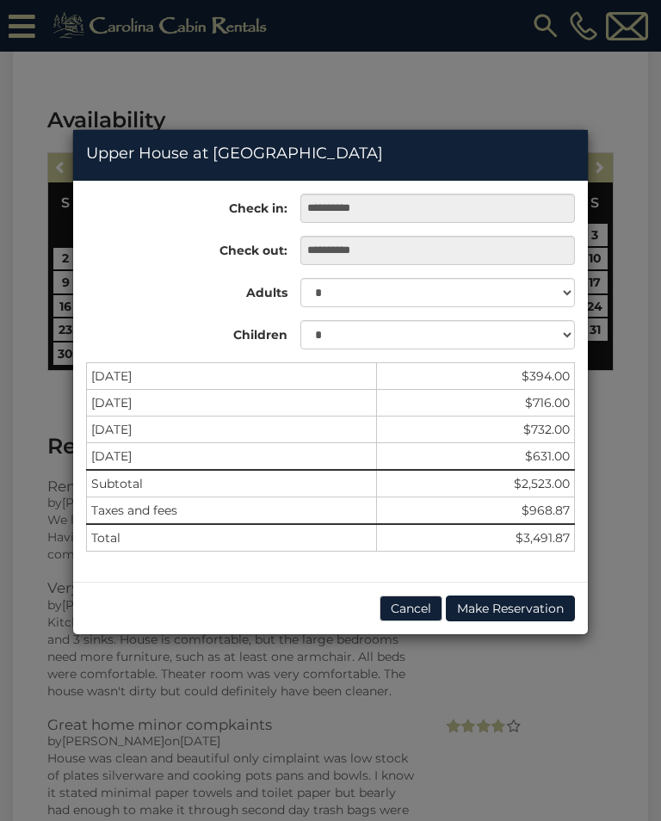
click at [425, 621] on button "Cancel" at bounding box center [411, 609] width 63 height 26
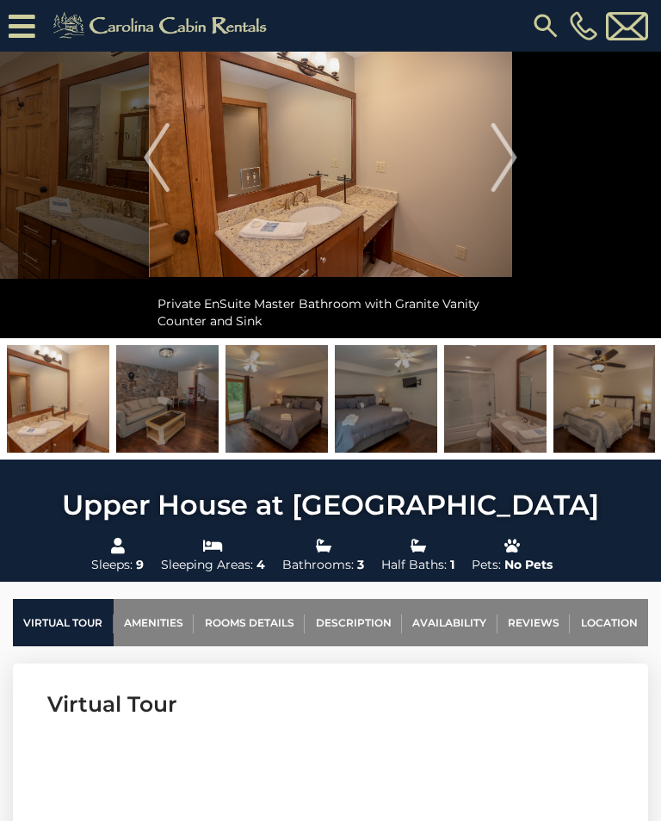
scroll to position [0, 0]
